Goal: Information Seeking & Learning: Learn about a topic

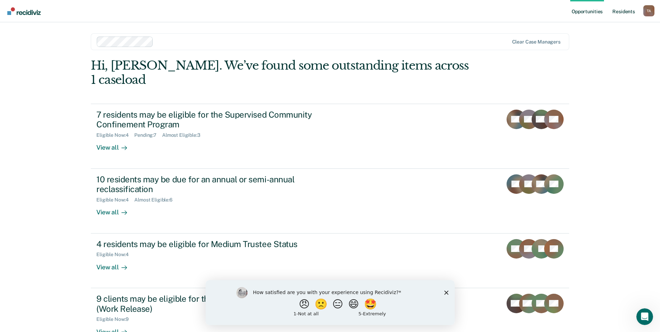
click at [621, 14] on link "Resident s" at bounding box center [623, 11] width 25 height 22
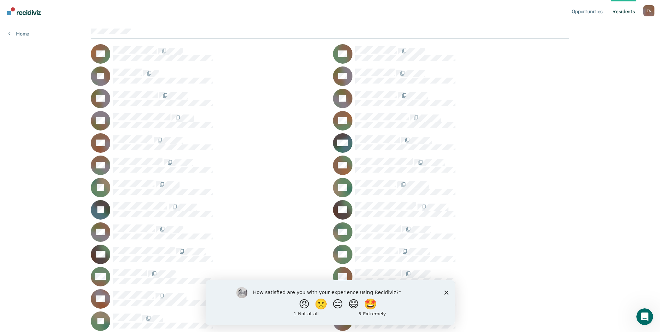
scroll to position [104, 0]
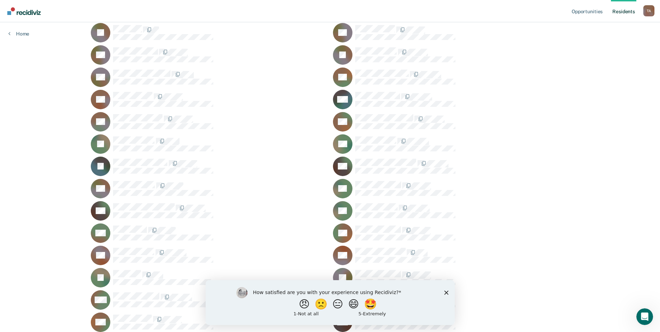
click at [361, 225] on div "RK" at bounding box center [451, 232] width 236 height 19
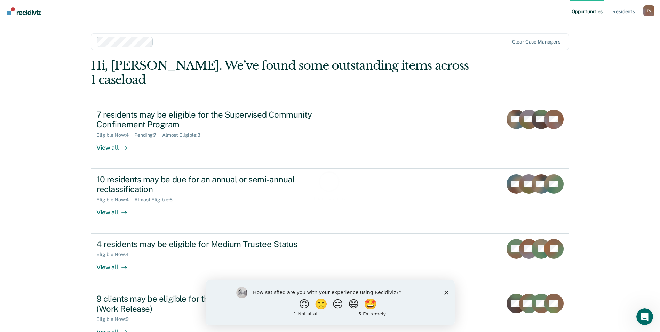
click at [447, 293] on polygon "Close survey" at bounding box center [446, 292] width 4 height 4
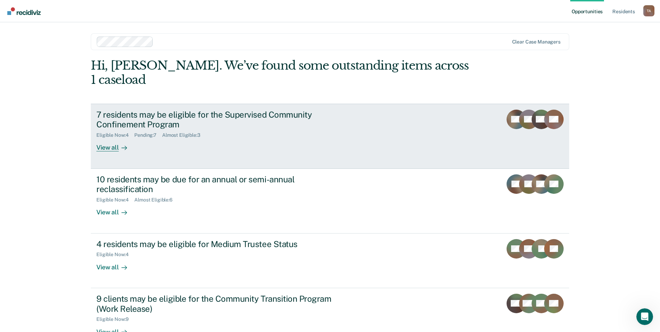
click at [110, 138] on link "7 residents may be eligible for the Supervised Community Confinement Program El…" at bounding box center [330, 136] width 479 height 65
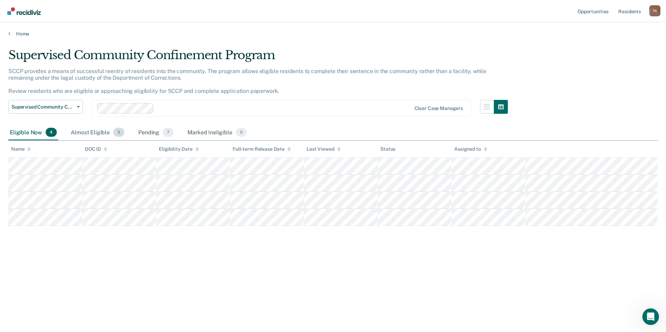
click at [95, 135] on div "Almost Eligible 3" at bounding box center [97, 132] width 56 height 15
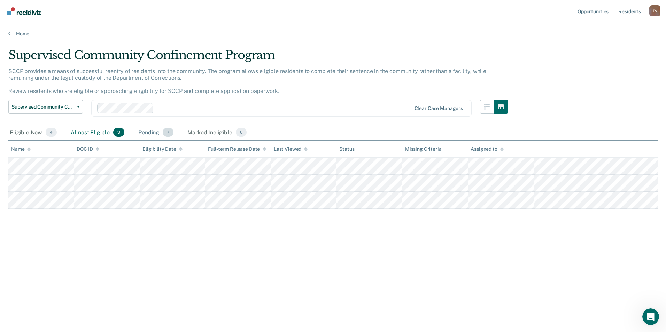
click at [152, 139] on div "Pending 7" at bounding box center [156, 132] width 38 height 15
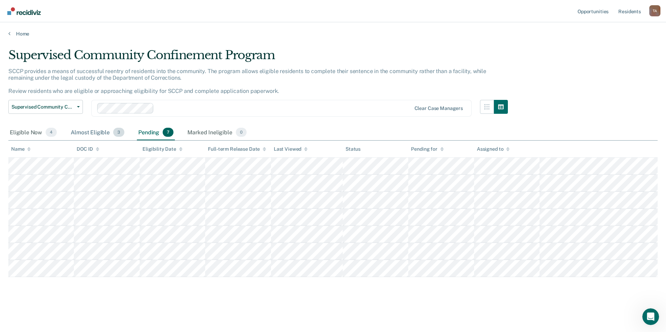
click at [81, 133] on div "Almost Eligible 3" at bounding box center [97, 132] width 56 height 15
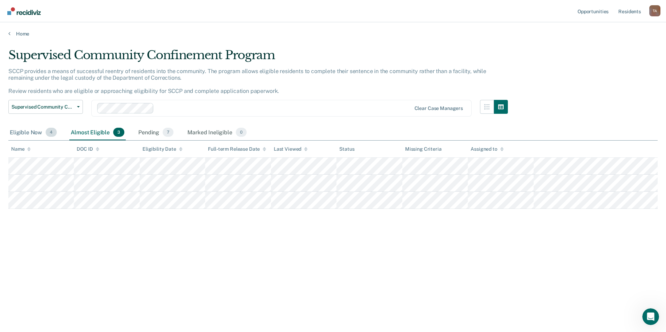
click at [18, 131] on div "Eligible Now 4" at bounding box center [33, 132] width 50 height 15
